Goal: Task Accomplishment & Management: Manage account settings

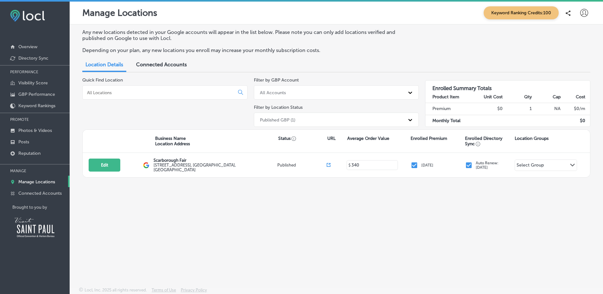
click at [189, 58] on div "Connected Accounts" at bounding box center [161, 65] width 60 height 14
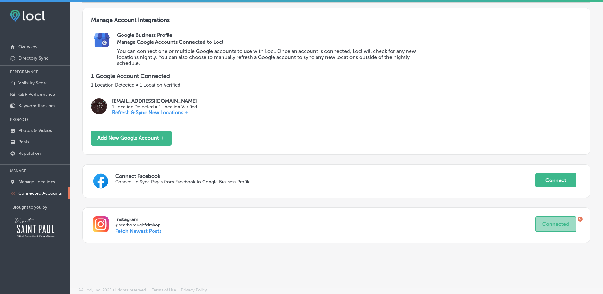
scroll to position [65, 0]
click at [320, 170] on div "Connect Facebook Connect to Sync Pages from Facebook to Google Business Profile…" at bounding box center [336, 181] width 508 height 34
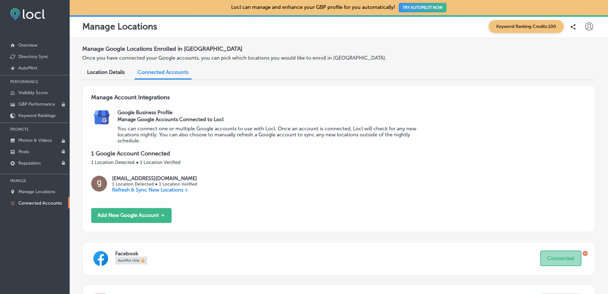
drag, startPoint x: 591, startPoint y: 19, endPoint x: 587, endPoint y: 25, distance: 6.6
click at [590, 21] on div "Manage Locations Keyword Ranking Credits: 100" at bounding box center [339, 26] width 538 height 23
click at [587, 25] on icon at bounding box center [589, 26] width 8 height 8
click at [579, 41] on div "My Account My Teams Log Out" at bounding box center [577, 65] width 51 height 54
click at [578, 50] on p "My Account" at bounding box center [580, 50] width 29 height 8
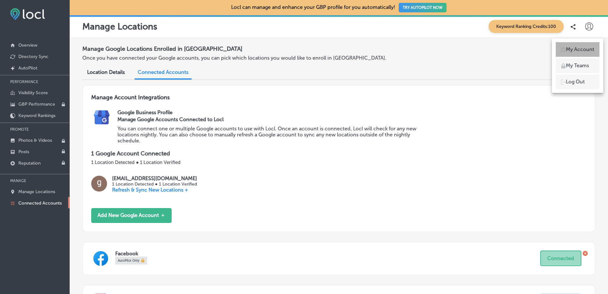
select select "AU"
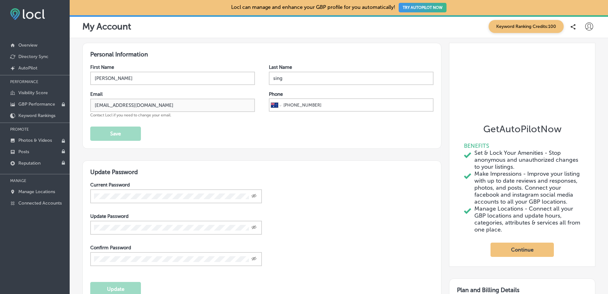
click at [585, 29] on icon at bounding box center [589, 26] width 8 height 8
click at [578, 65] on p "My Teams" at bounding box center [577, 66] width 23 height 8
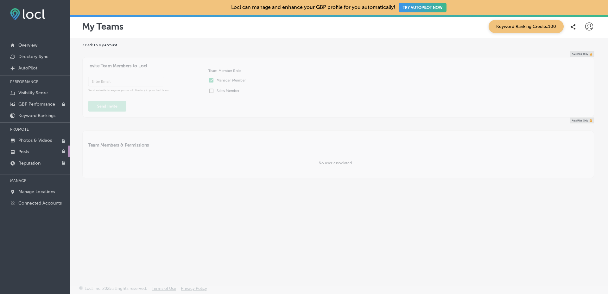
click at [51, 148] on link "Posts" at bounding box center [35, 150] width 70 height 11
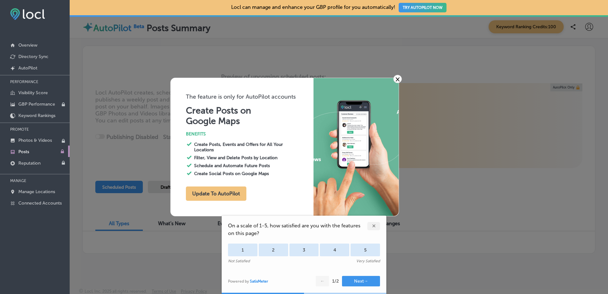
click at [140, 148] on div "× The feature is only for AutoPilot accounts Create Posts on Google Maps BENEFI…" at bounding box center [304, 147] width 608 height 294
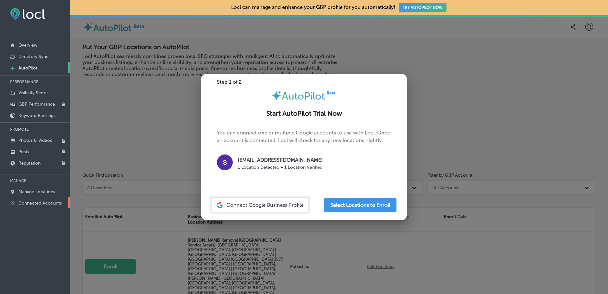
click at [24, 201] on p "Connected Accounts" at bounding box center [39, 202] width 43 height 5
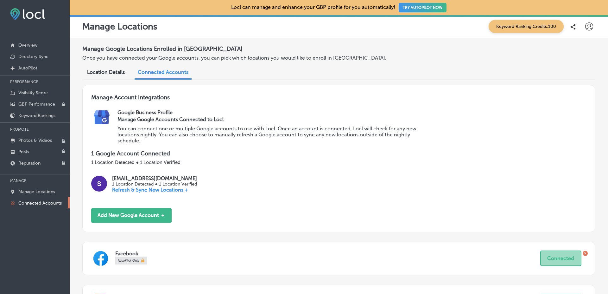
click at [585, 30] on icon at bounding box center [589, 26] width 8 height 8
click at [576, 45] on li "My Account" at bounding box center [578, 49] width 44 height 15
select select "AU"
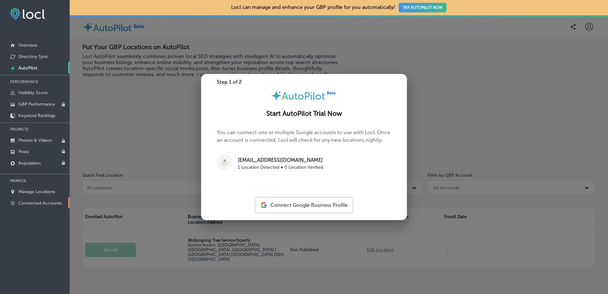
click at [58, 207] on link "Connected Accounts" at bounding box center [35, 202] width 70 height 11
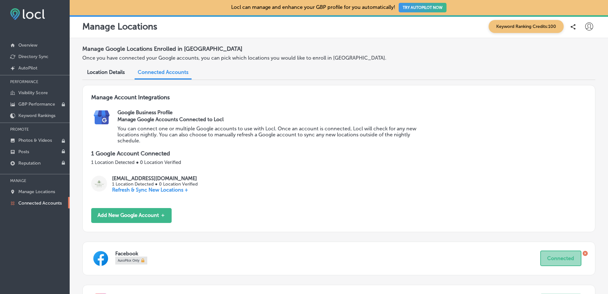
click at [586, 33] on div "Manage Locations Keyword Ranking Credits: 100" at bounding box center [339, 26] width 538 height 23
click at [578, 24] on div at bounding box center [575, 26] width 16 height 13
click at [586, 27] on icon at bounding box center [589, 26] width 8 height 8
click at [576, 44] on li "My Account" at bounding box center [578, 49] width 44 height 15
select select "AU"
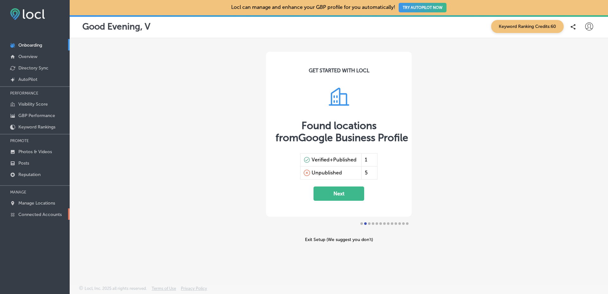
click at [32, 218] on link "Connected Accounts" at bounding box center [35, 213] width 70 height 11
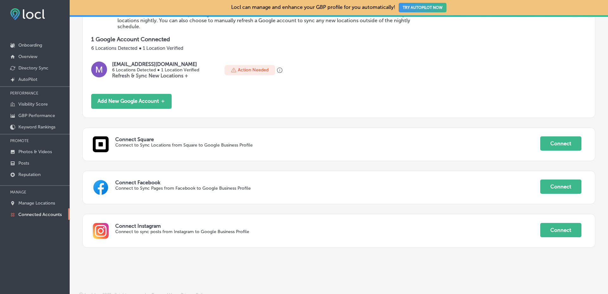
scroll to position [121, 0]
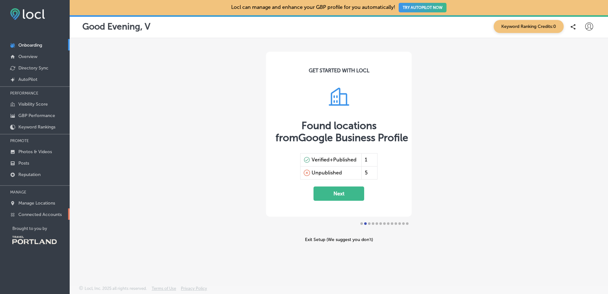
click at [27, 213] on p "Connected Accounts" at bounding box center [39, 214] width 43 height 5
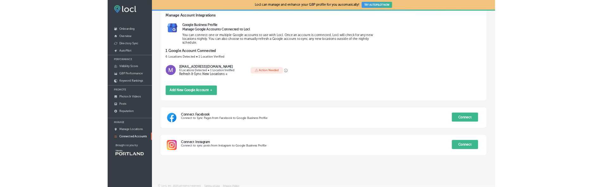
scroll to position [78, 0]
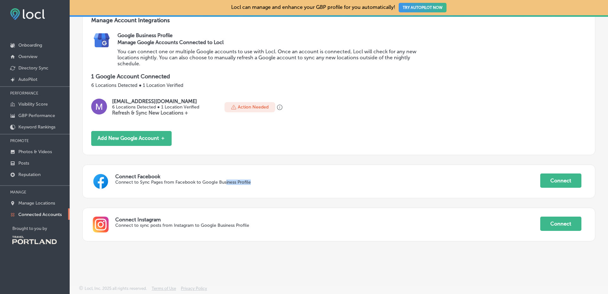
drag, startPoint x: 220, startPoint y: 185, endPoint x: 226, endPoint y: 182, distance: 6.1
click at [226, 182] on div "Connect Facebook Connect to Sync Pages from Facebook to Google Business Profile…" at bounding box center [338, 181] width 495 height 16
click at [226, 182] on p "Connect to Sync Pages from Facebook to Google Business Profile" at bounding box center [285, 181] width 340 height 5
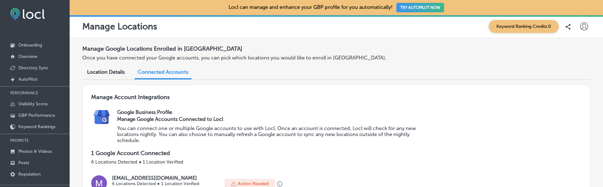
scroll to position [114, 0]
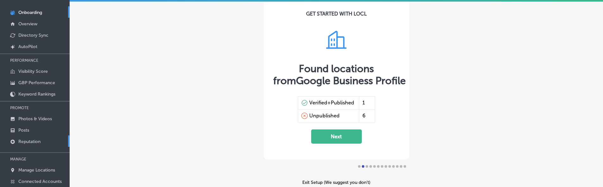
scroll to position [74, 0]
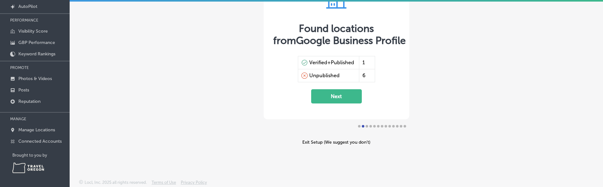
click at [48, 147] on div at bounding box center [35, 150] width 70 height 6
click at [48, 145] on link "Connected Accounts" at bounding box center [35, 140] width 70 height 11
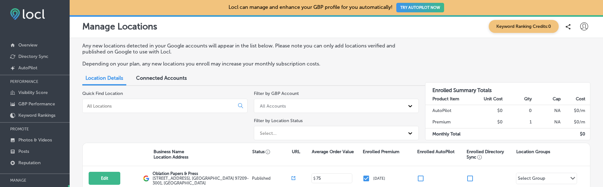
drag, startPoint x: 170, startPoint y: 69, endPoint x: 169, endPoint y: 73, distance: 3.9
click at [169, 72] on div "Any new locations detected in your Google accounts will appear in the list belo…" at bounding box center [337, 123] width 534 height 170
click at [169, 73] on div "Connected Accounts" at bounding box center [161, 79] width 60 height 14
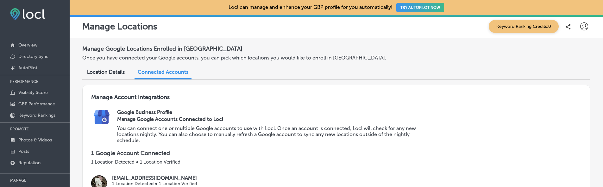
click at [588, 27] on div "Manage Locations Keyword Ranking Credits: 0" at bounding box center [337, 26] width 534 height 23
click at [581, 24] on icon at bounding box center [585, 26] width 8 height 8
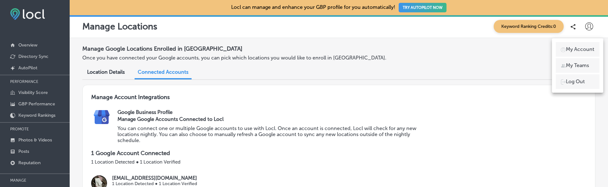
click at [575, 24] on div at bounding box center [304, 93] width 608 height 187
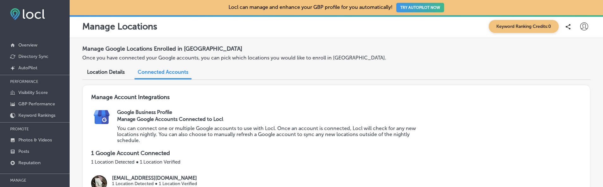
click at [570, 22] on div at bounding box center [570, 26] width 16 height 13
click at [585, 34] on div "Manage Locations Keyword Ranking Credits: 0" at bounding box center [337, 26] width 534 height 23
click at [583, 32] on div "Keyword Ranking Credits: 0" at bounding box center [538, 26] width 105 height 13
click at [581, 25] on icon at bounding box center [585, 26] width 8 height 8
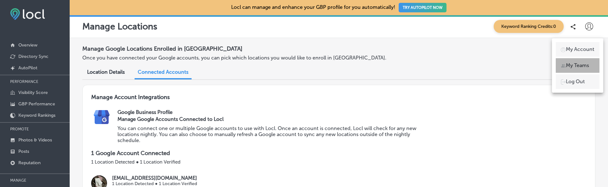
click at [575, 63] on p "My Teams" at bounding box center [577, 66] width 23 height 8
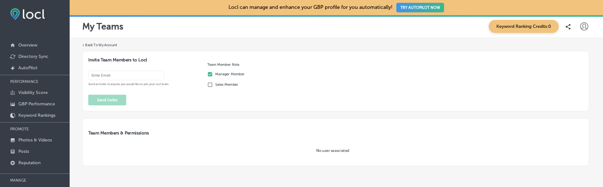
click at [107, 44] on label "< Back To My Account" at bounding box center [99, 45] width 35 height 5
select select "US"
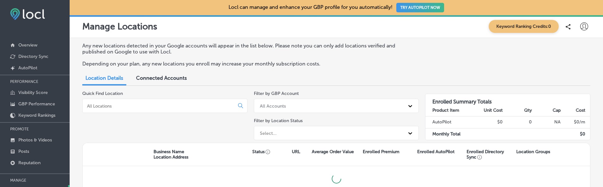
click at [165, 72] on div "Any new locations detected in your Google accounts will appear in the list belo…" at bounding box center [337, 123] width 534 height 170
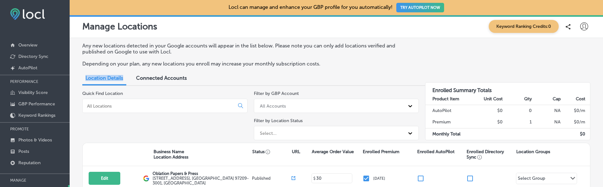
click at [165, 72] on div "Connected Accounts" at bounding box center [161, 79] width 60 height 14
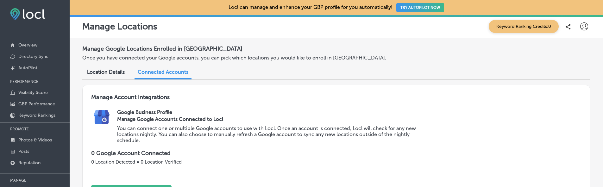
click at [276, 122] on h3 "Manage Google Accounts Connected to Locl" at bounding box center [268, 119] width 302 height 6
click at [581, 27] on icon at bounding box center [585, 26] width 8 height 8
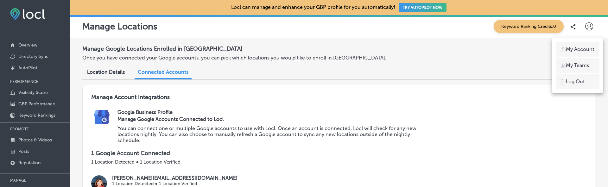
click at [362, 118] on div at bounding box center [304, 93] width 608 height 187
